Goal: Navigation & Orientation: Understand site structure

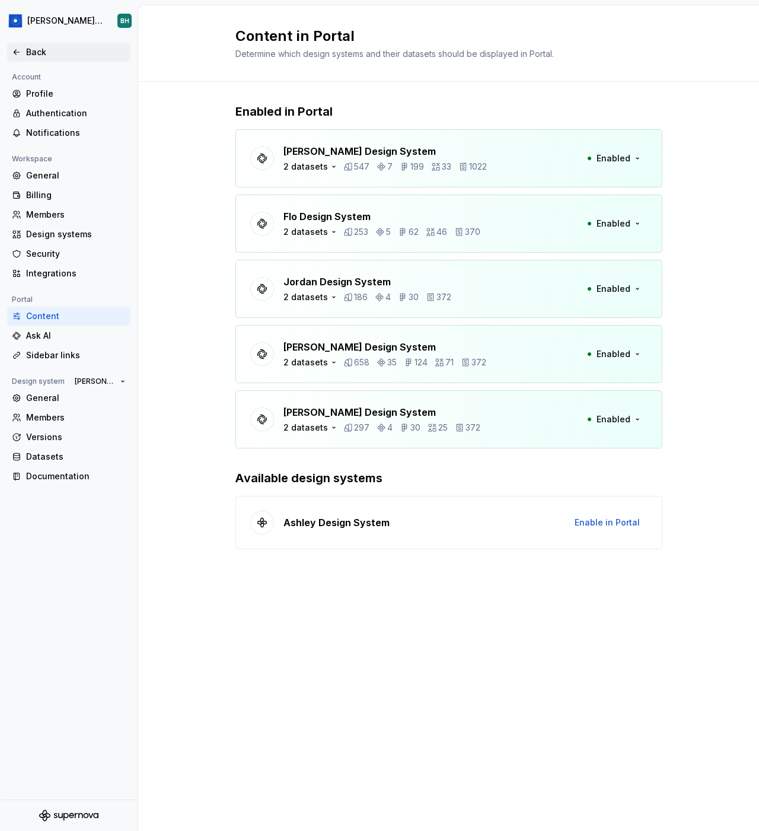
click at [24, 54] on div "Back" at bounding box center [69, 52] width 114 height 12
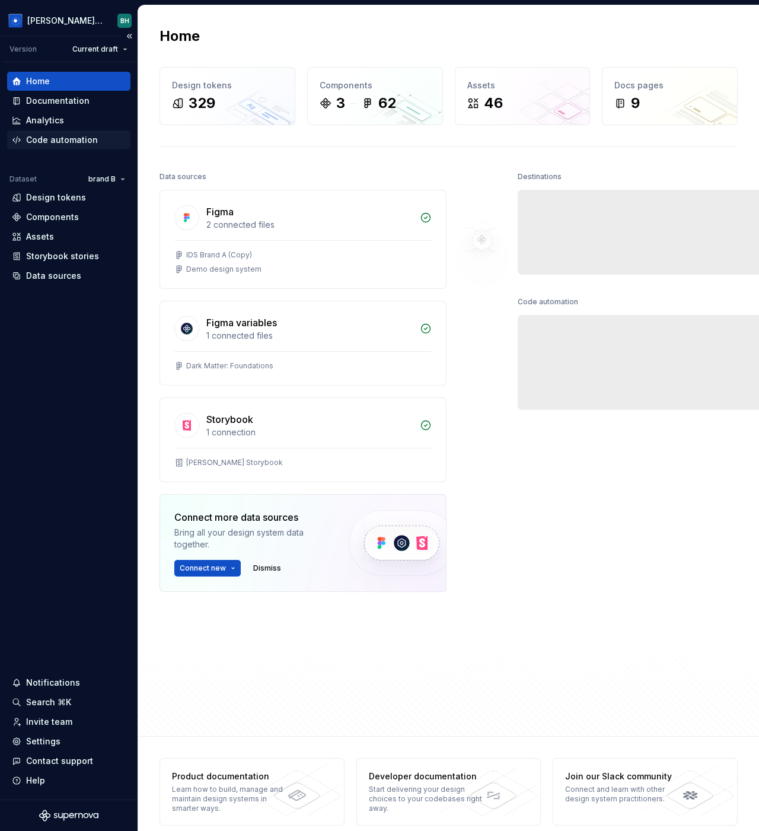
click at [47, 131] on div "Code automation" at bounding box center [68, 140] width 123 height 19
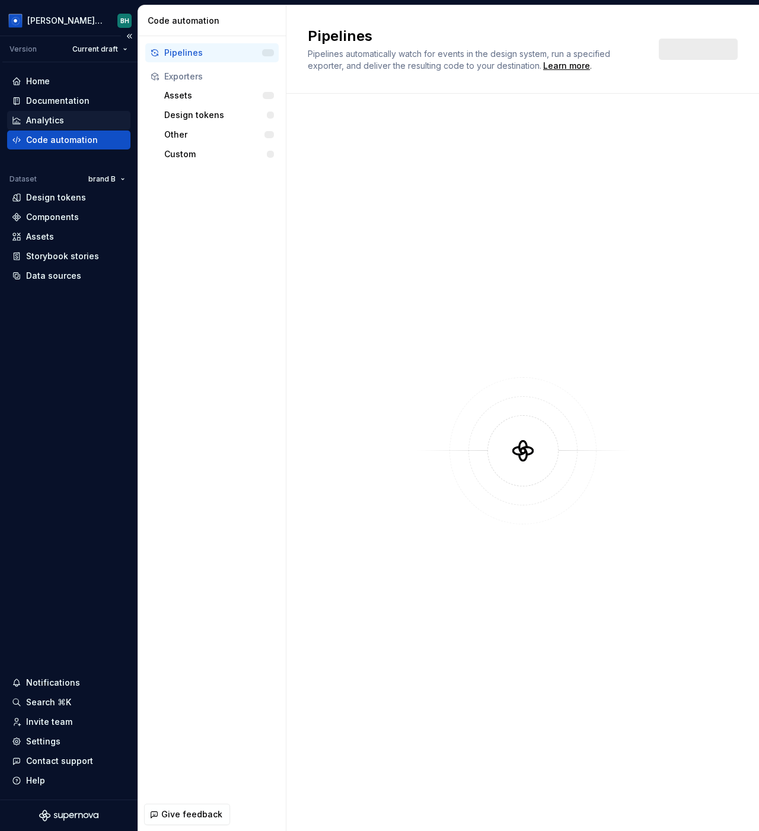
click at [46, 121] on div "Analytics" at bounding box center [45, 121] width 38 height 12
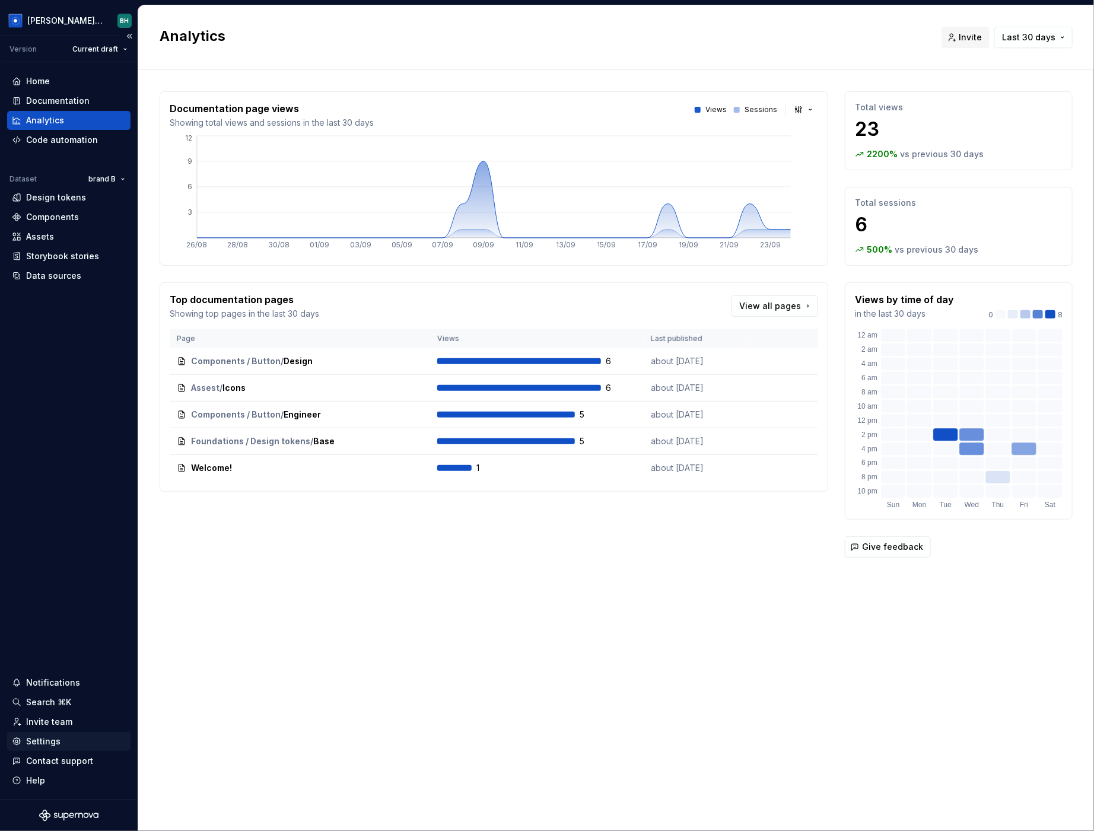
click at [41, 740] on div "Settings" at bounding box center [43, 742] width 34 height 12
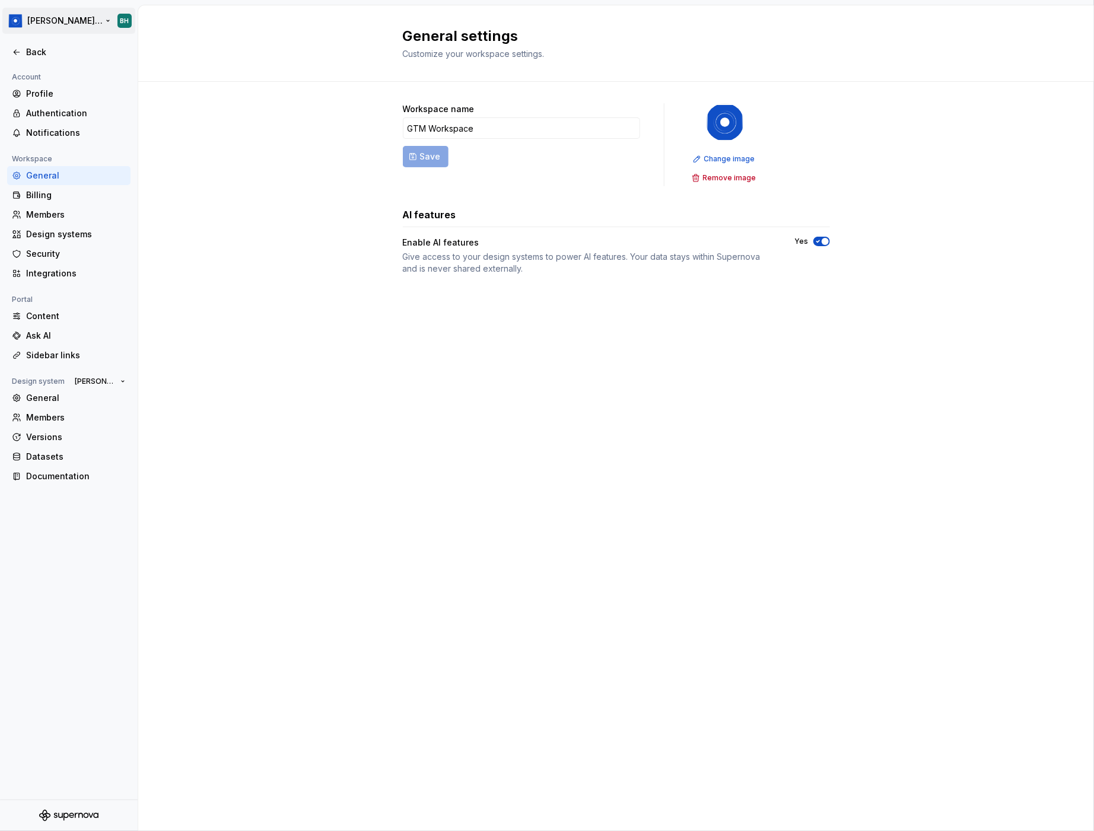
click at [65, 17] on html "[PERSON_NAME] Design System BH Back Account Profile Authentication Notification…" at bounding box center [547, 415] width 1094 height 831
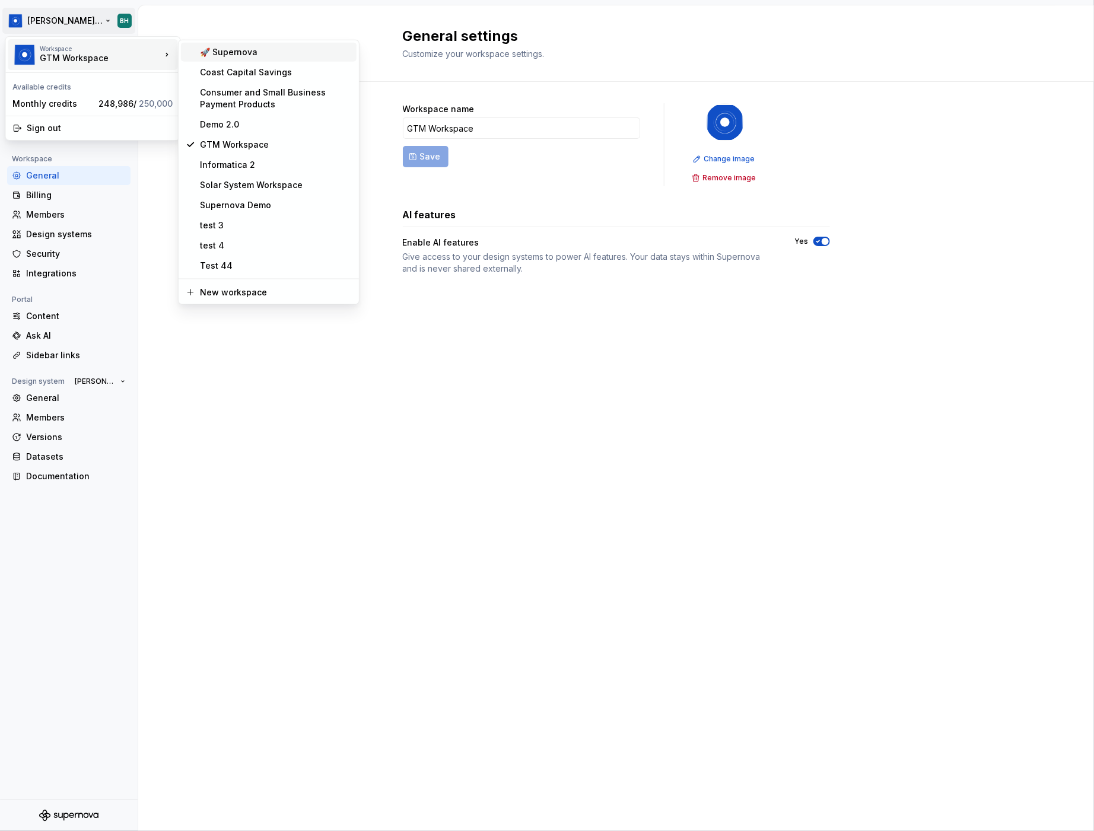
click at [224, 53] on div "🚀 Supernova" at bounding box center [276, 52] width 152 height 12
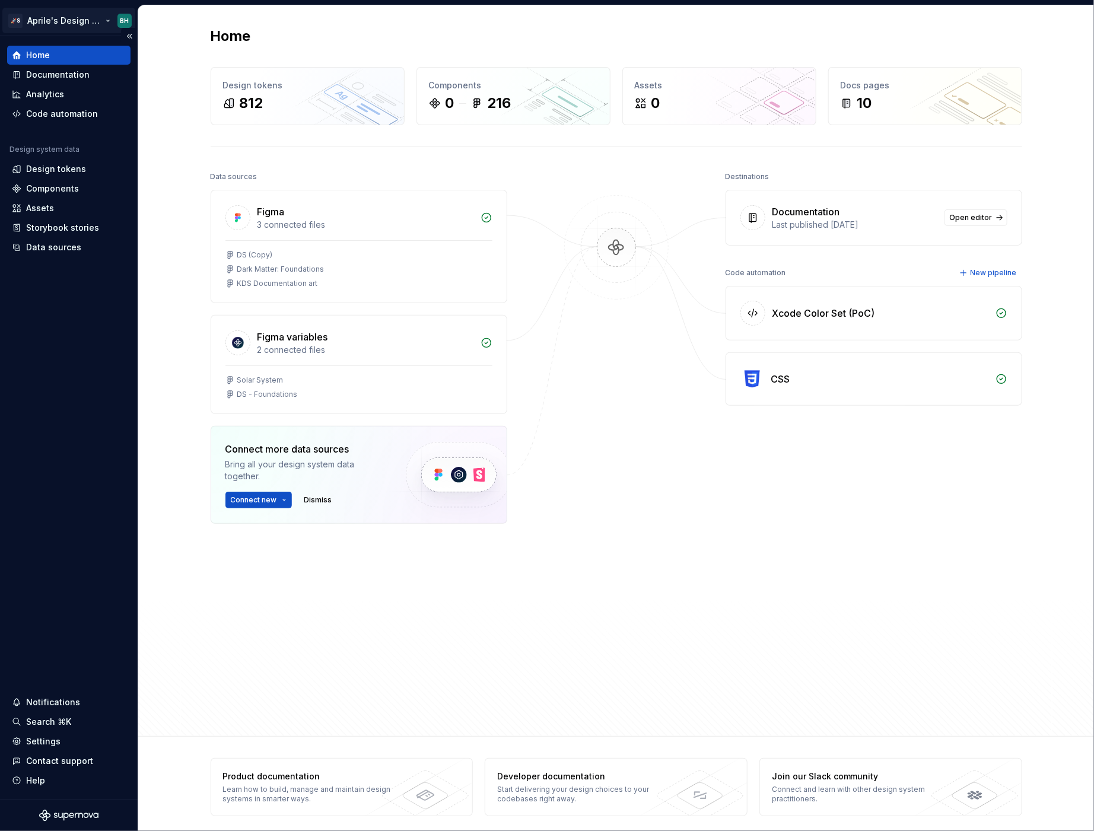
click at [87, 19] on html "🚀S Aprile's Design System BH Home Documentation Analytics Code automation Desig…" at bounding box center [547, 415] width 1094 height 831
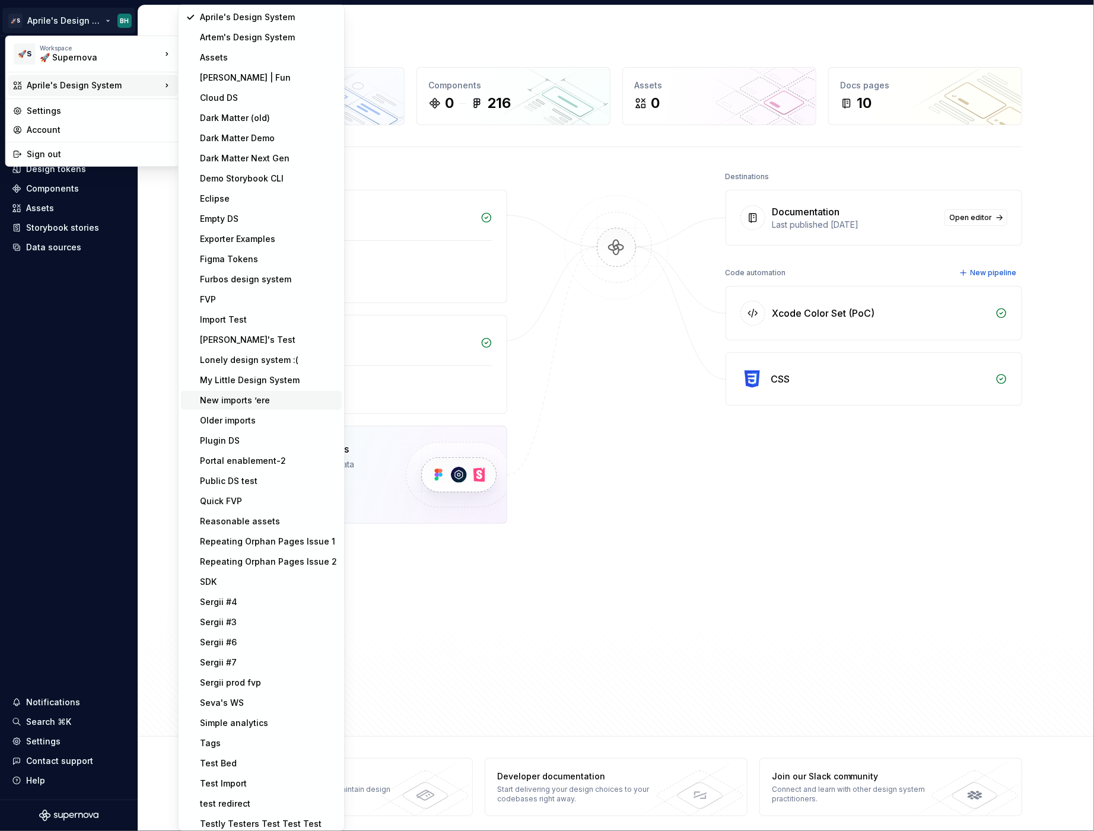
scroll to position [25, 0]
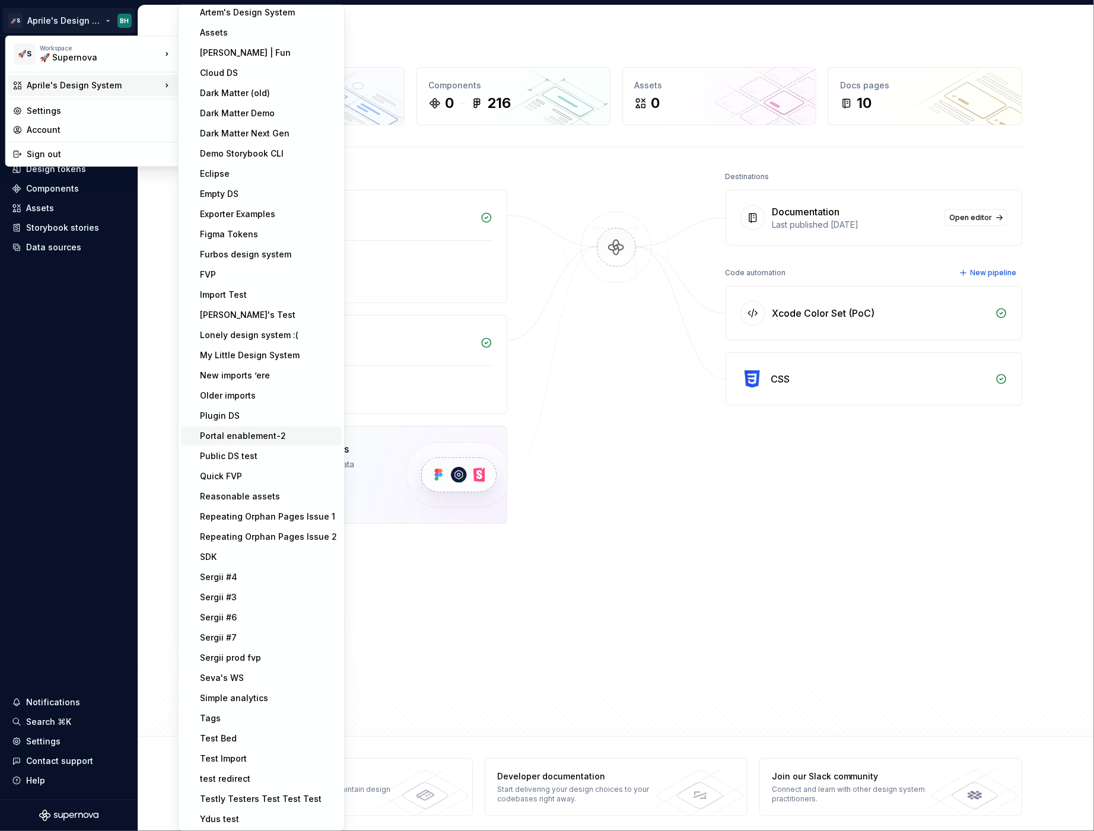
click at [291, 433] on div "Portal enablement-2" at bounding box center [268, 436] width 137 height 12
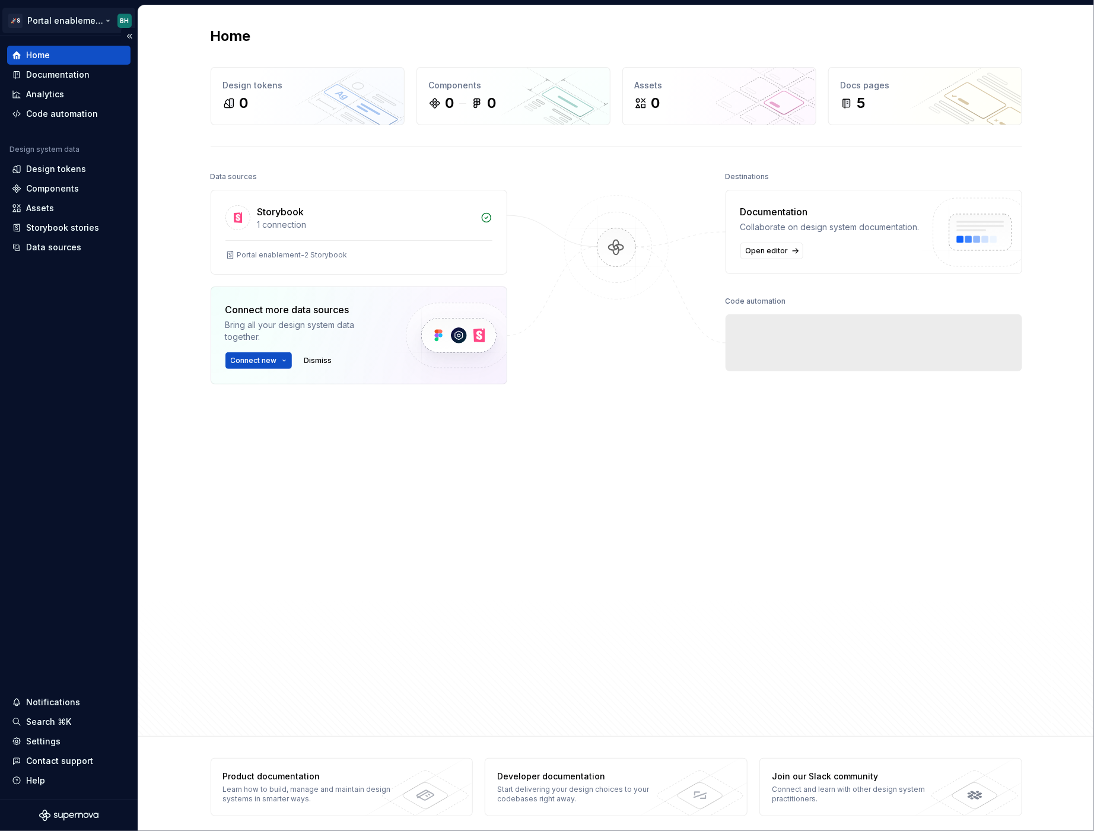
click at [90, 18] on html "🚀S Portal enablement-2 BH Home Documentation Analytics Code automation Design s…" at bounding box center [547, 415] width 1094 height 831
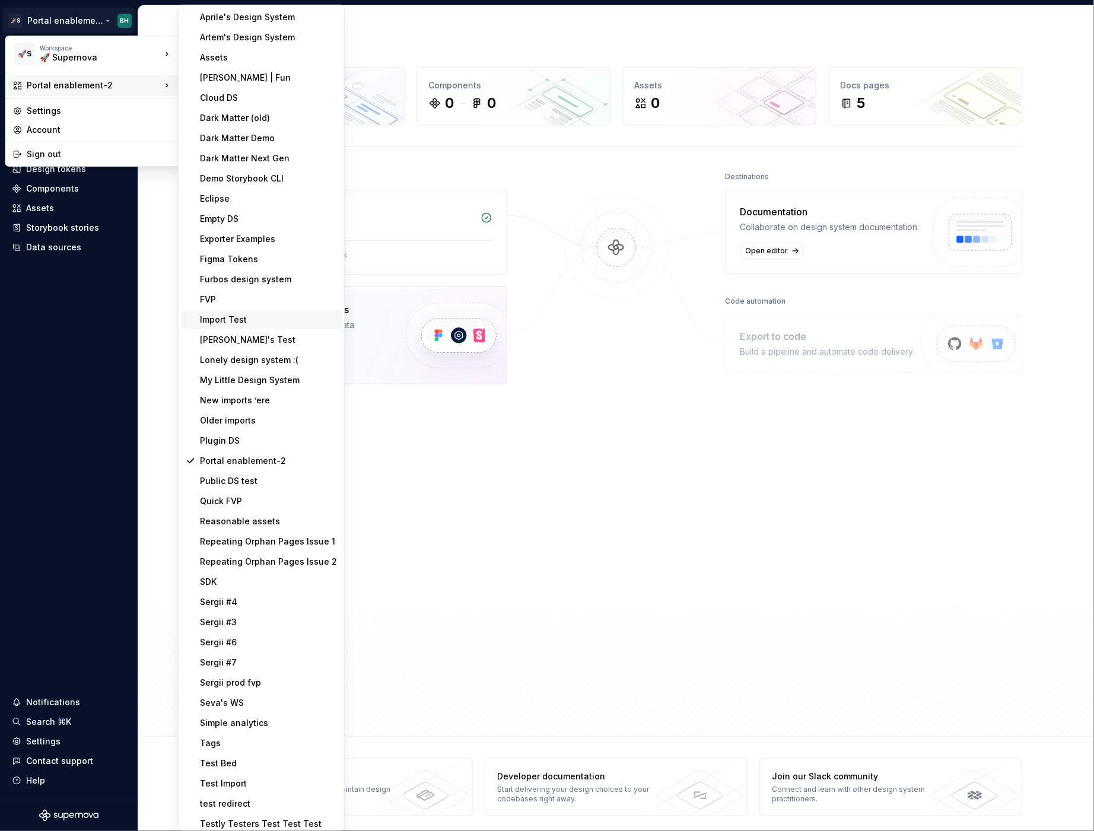
scroll to position [25, 0]
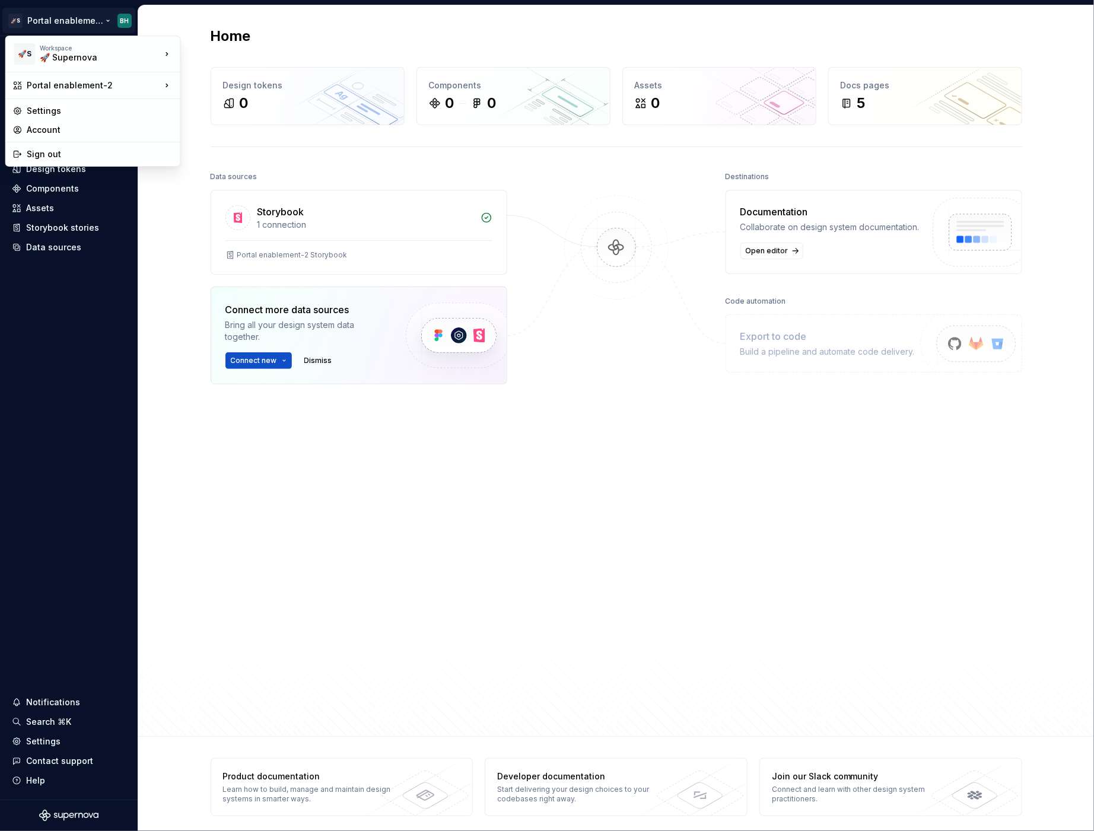
click at [103, 29] on html "🚀S Portal enablement-2 BH Home Documentation Analytics Code automation Design s…" at bounding box center [547, 415] width 1094 height 831
click at [98, 21] on html "🚀S Portal enablement-2 BH Home Documentation Analytics Code automation Design s…" at bounding box center [547, 415] width 1094 height 831
